Goal: Task Accomplishment & Management: Complete application form

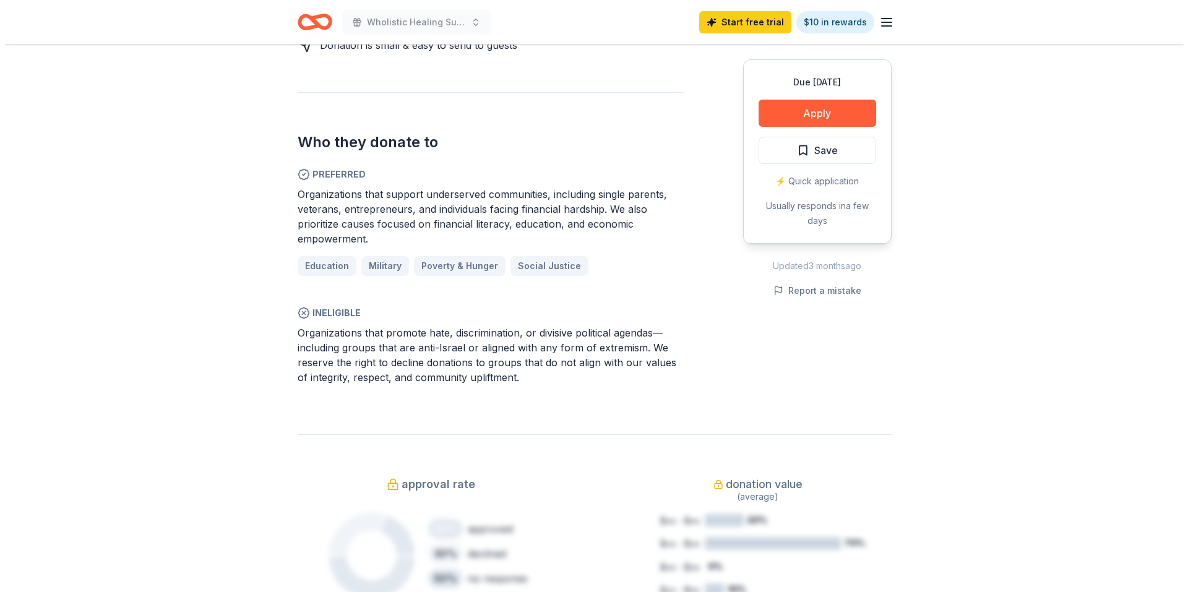
scroll to position [619, 0]
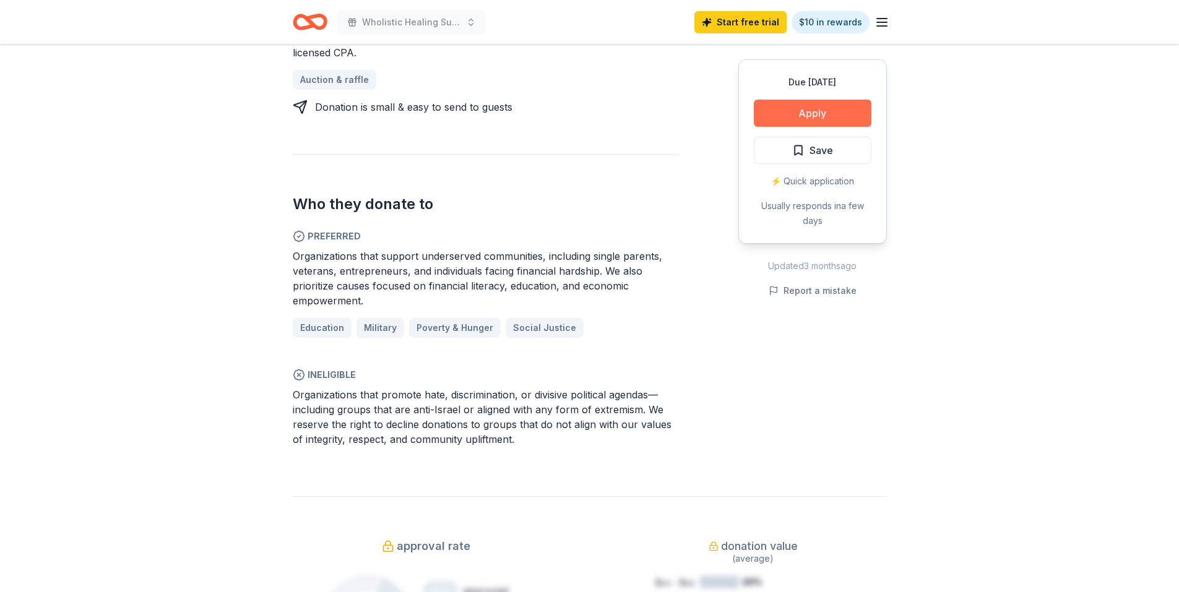
click at [826, 111] on button "Apply" at bounding box center [813, 113] width 118 height 27
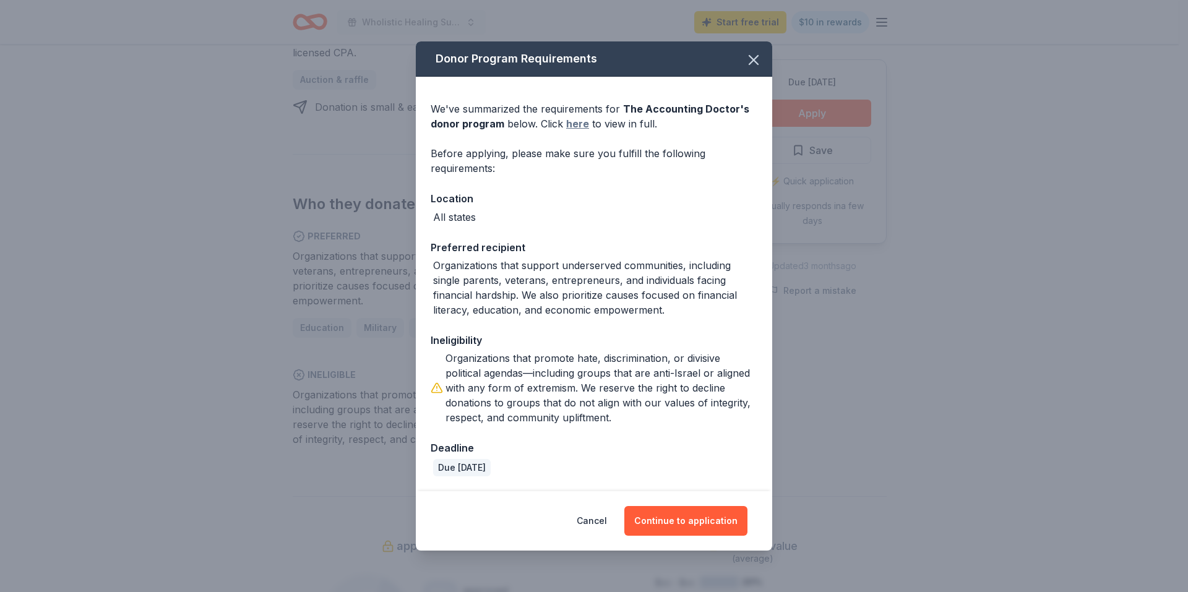
click at [579, 123] on link "here" at bounding box center [577, 123] width 23 height 15
click at [697, 527] on button "Continue to application" at bounding box center [685, 521] width 123 height 30
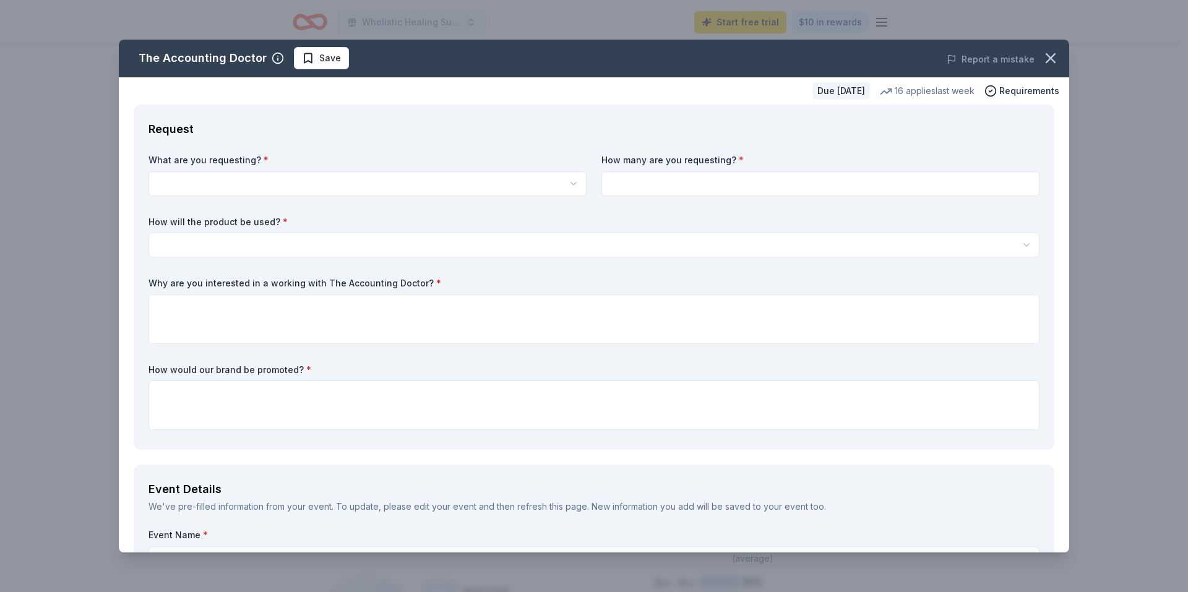
scroll to position [0, 0]
click at [309, 184] on html "Wholistic Healing Summit Start free trial $10 in rewards Due [DATE] Share The A…" at bounding box center [594, 296] width 1188 height 592
select select "A $1,000 Gift Certificate redeemable for expert tax preparation or tax resoluti…"
click at [655, 183] on input at bounding box center [821, 183] width 438 height 25
type input "1"
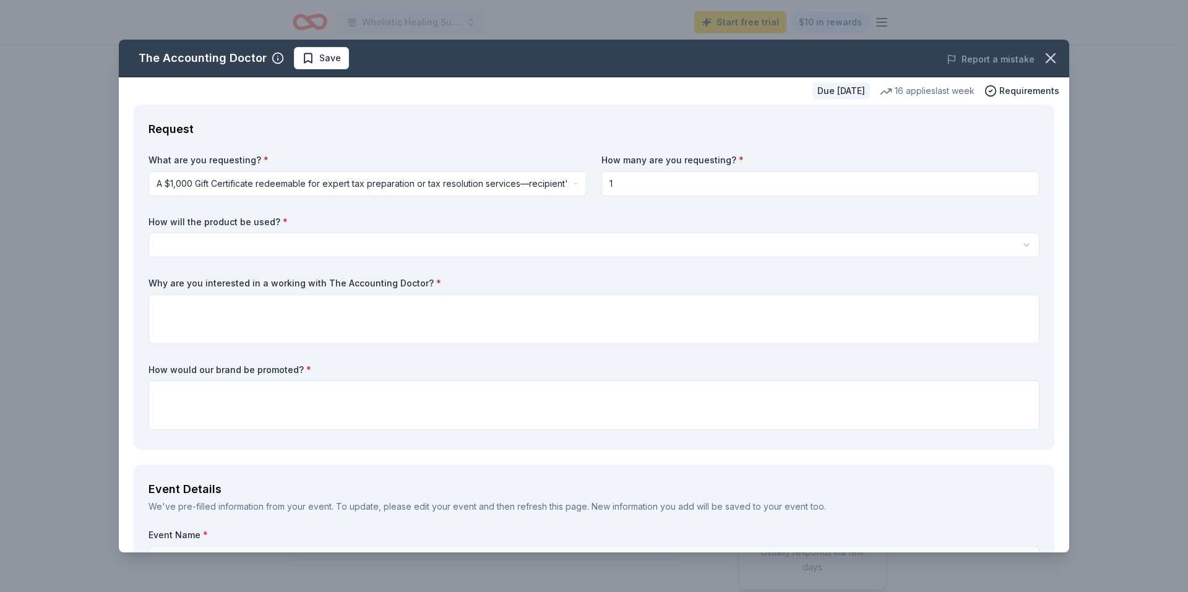
click at [522, 239] on html "Wholistic Healing Summit Start free trial $10 in rewards Due [DATE] Share The A…" at bounding box center [594, 296] width 1188 height 592
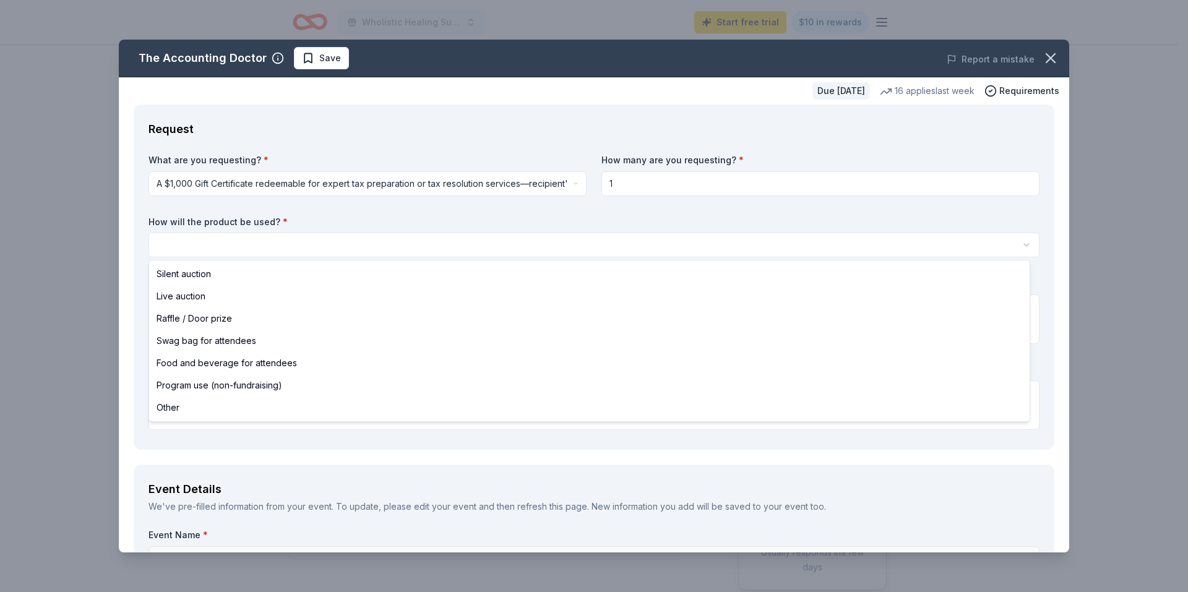
select select "other"
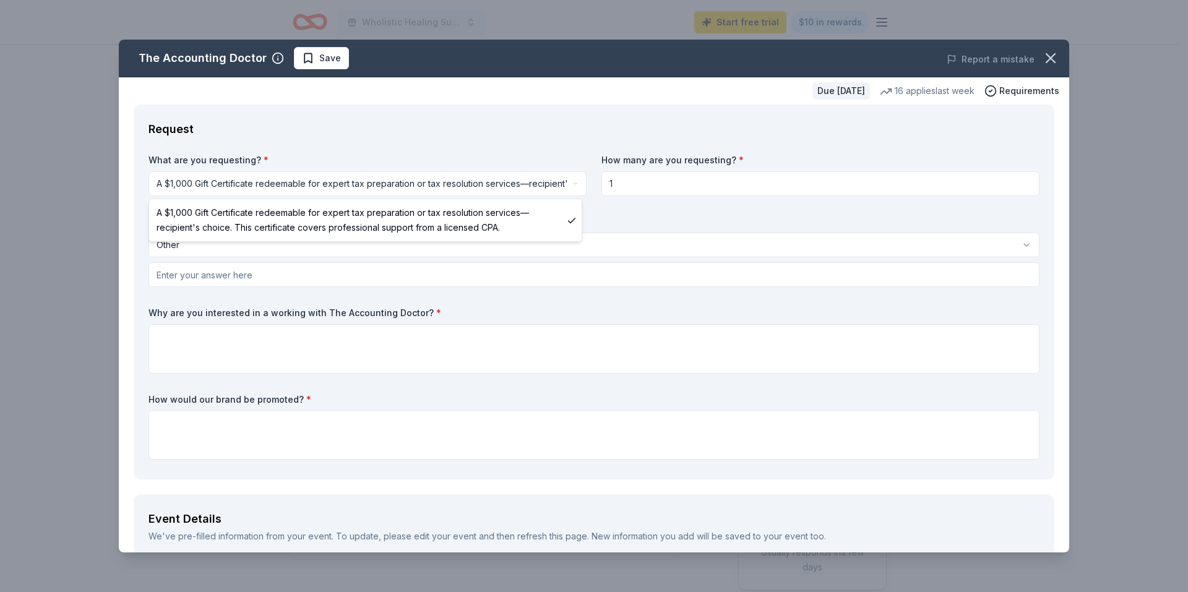
click at [511, 181] on html "Wholistic Healing Summit Start free trial $10 in rewards Due [DATE] Share The A…" at bounding box center [594, 296] width 1188 height 592
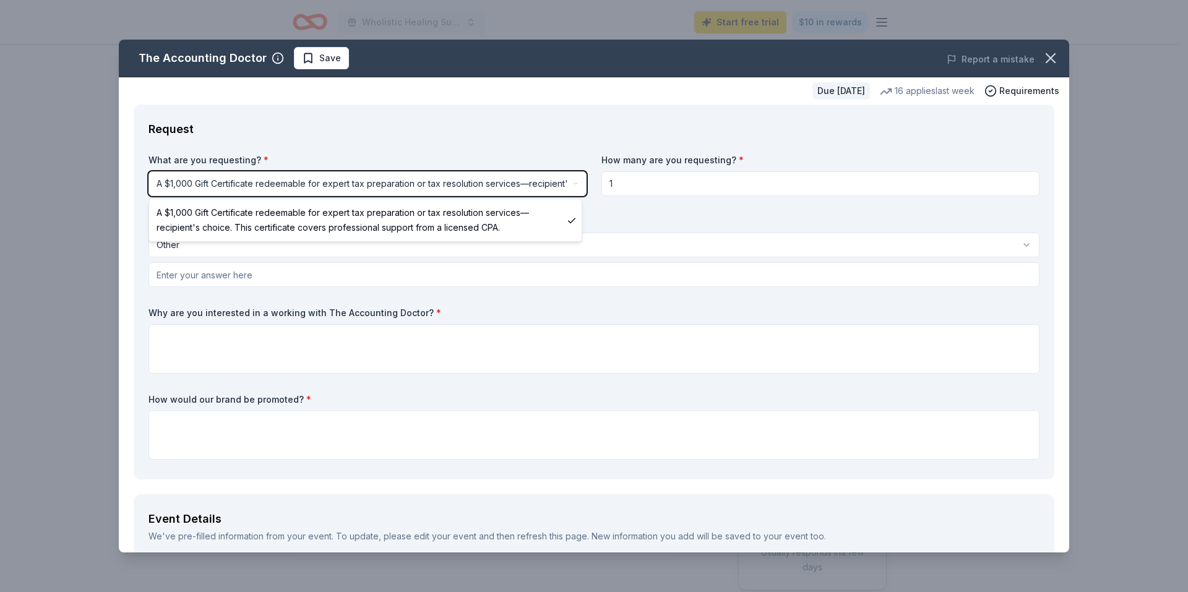
click at [668, 218] on html "Wholistic Healing Summit Start free trial $10 in rewards Due [DATE] Share The A…" at bounding box center [594, 296] width 1188 height 592
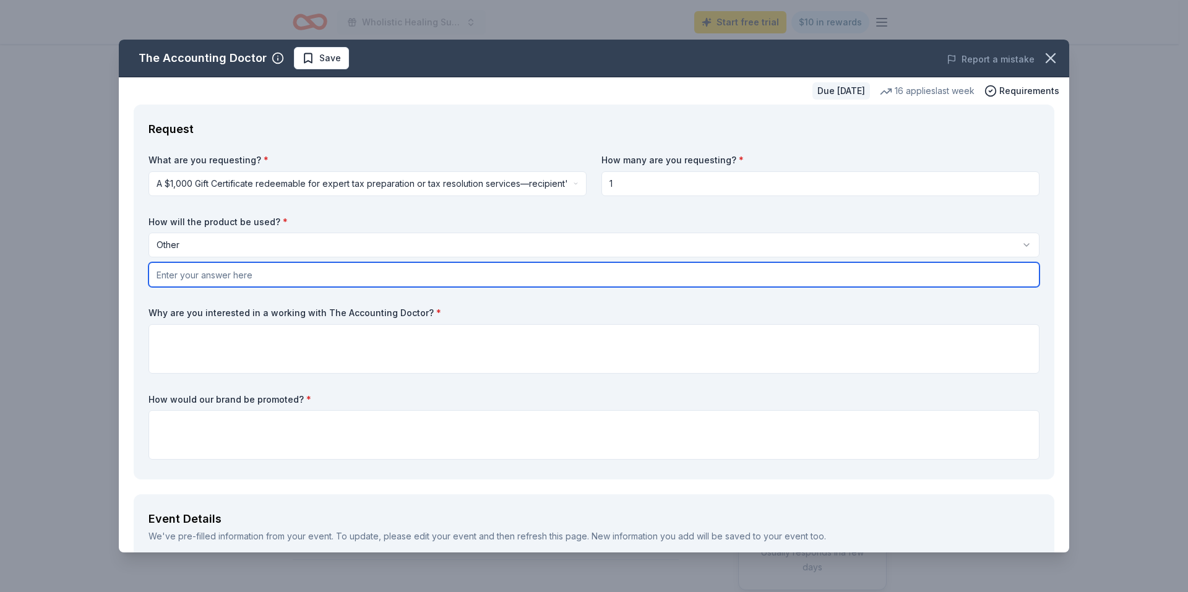
click at [434, 278] on input "text" at bounding box center [594, 274] width 891 height 25
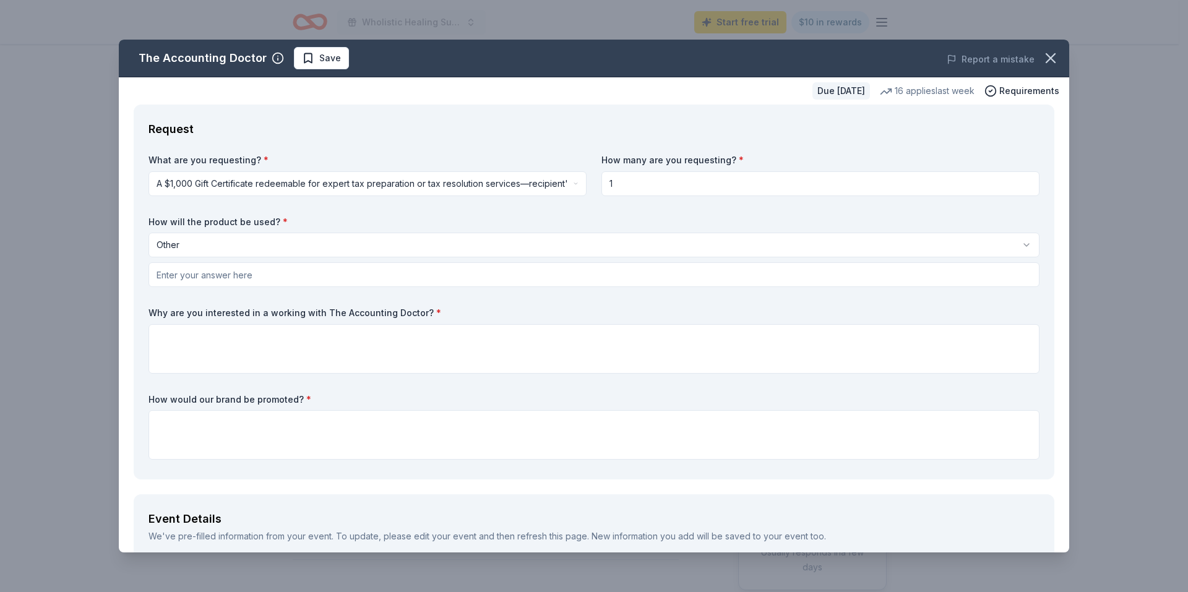
click at [522, 243] on html "Wholistic Healing Summit Start free trial $10 in rewards Due [DATE] Share The A…" at bounding box center [594, 296] width 1188 height 592
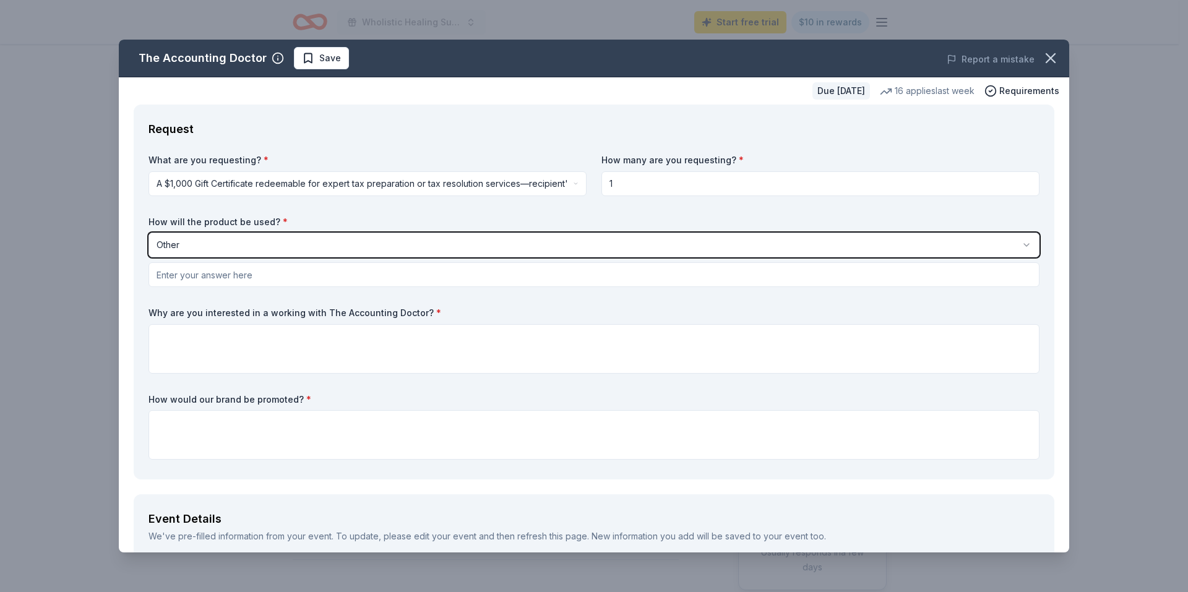
click at [524, 223] on html "Wholistic Healing Summit Start free trial $10 in rewards Due [DATE] Share The A…" at bounding box center [594, 296] width 1188 height 592
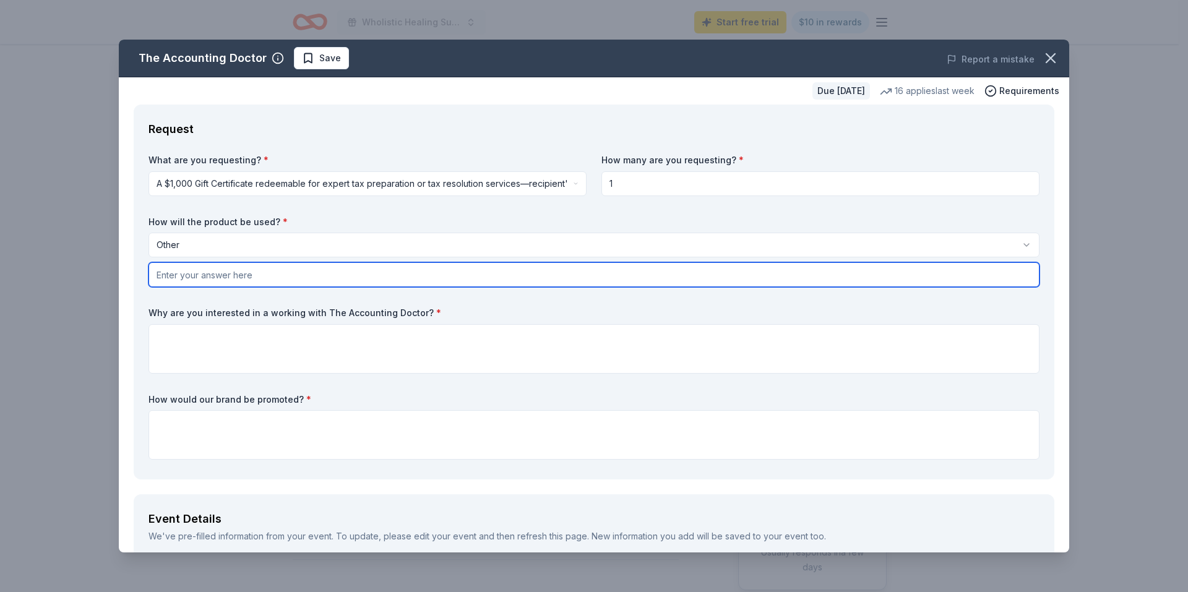
click at [417, 281] on input "text" at bounding box center [594, 274] width 891 height 25
type input "Tax preparation for our organization."
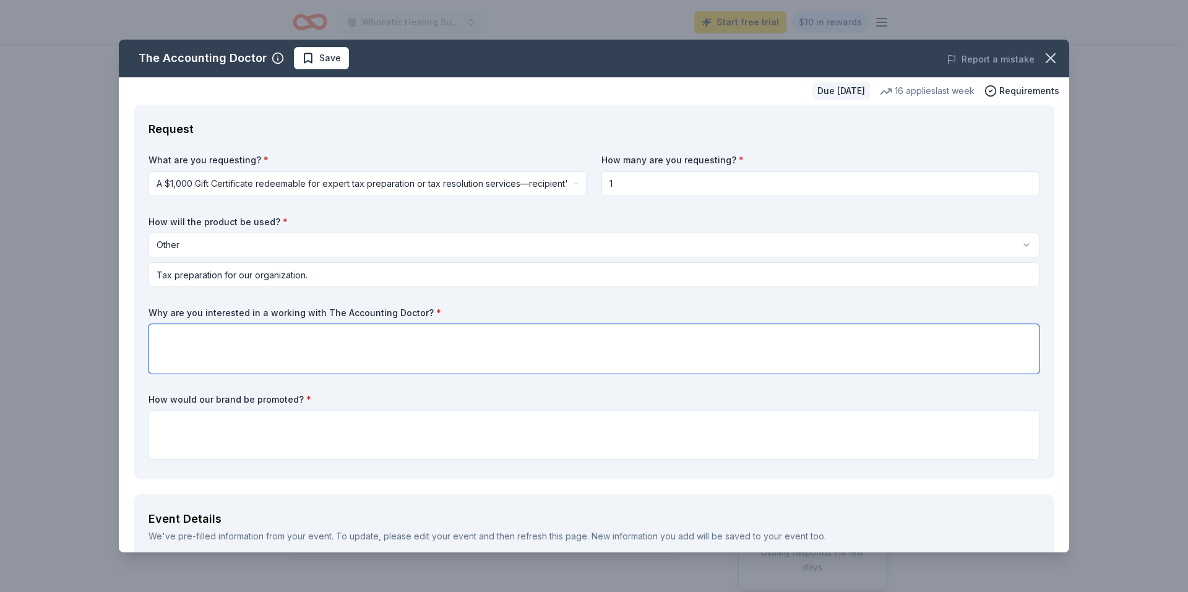
click at [226, 353] on textarea at bounding box center [594, 349] width 891 height 50
